Goal: Find specific page/section: Find specific page/section

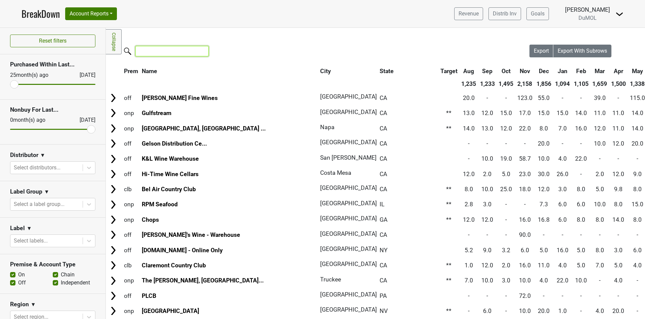
click at [183, 49] on input "search" at bounding box center [171, 51] width 73 height 10
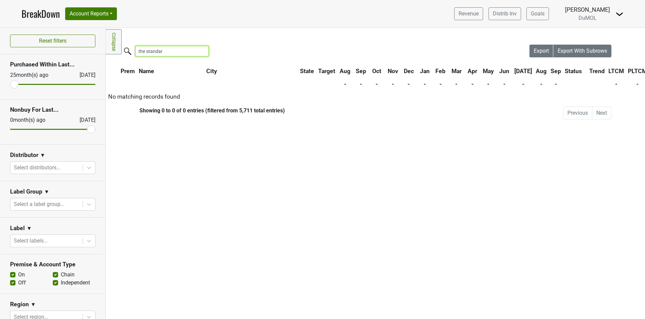
type input "the standard"
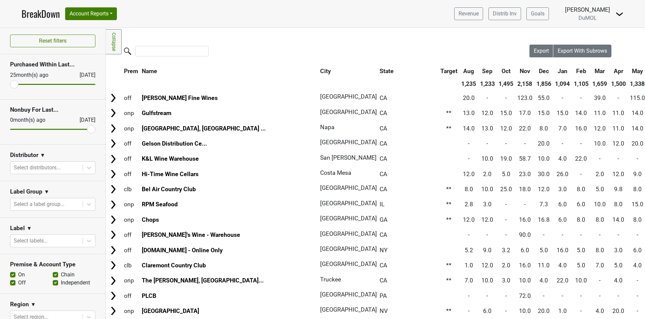
click at [272, 49] on div at bounding box center [317, 52] width 423 height 14
